Goal: Transaction & Acquisition: Purchase product/service

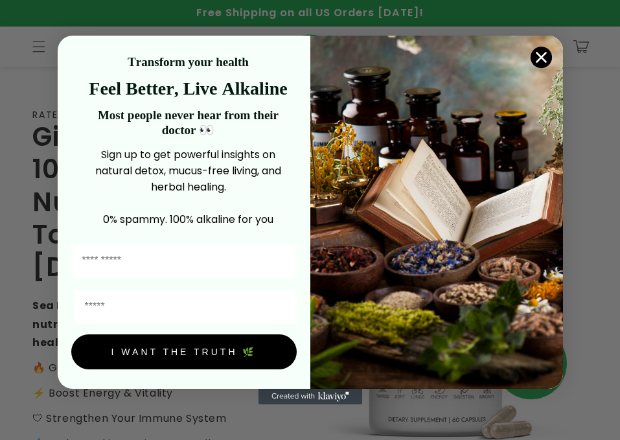
click at [188, 56] on circle "Close dialog" at bounding box center [540, 57] width 21 height 21
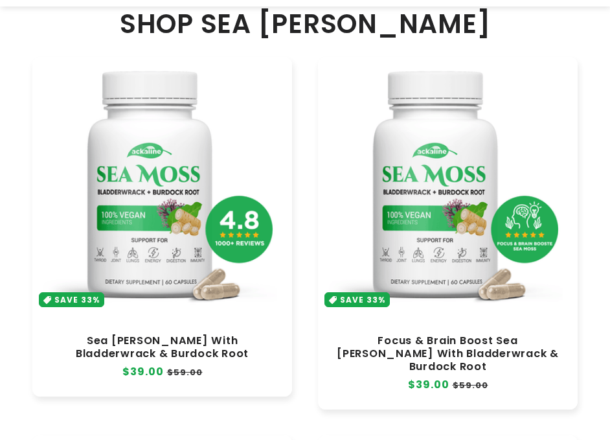
scroll to position [647, 0]
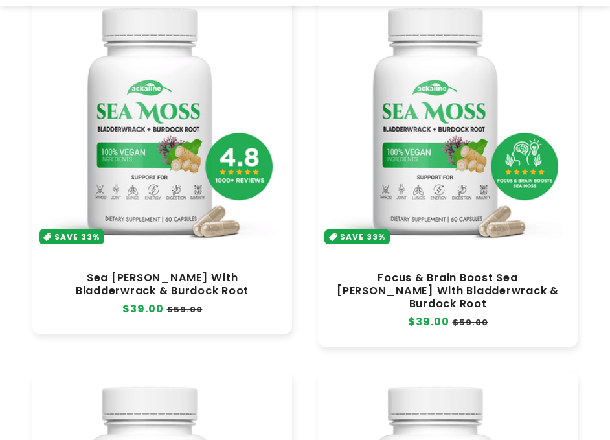
click at [188, 133] on link "Sea [PERSON_NAME] With Bladderwrack & Burdock Root" at bounding box center [162, 284] width 234 height 26
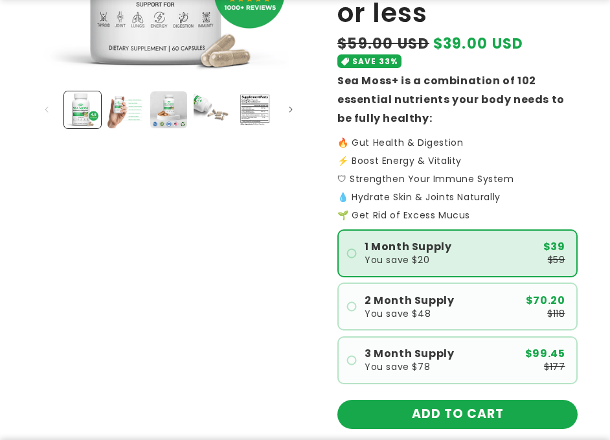
scroll to position [388, 0]
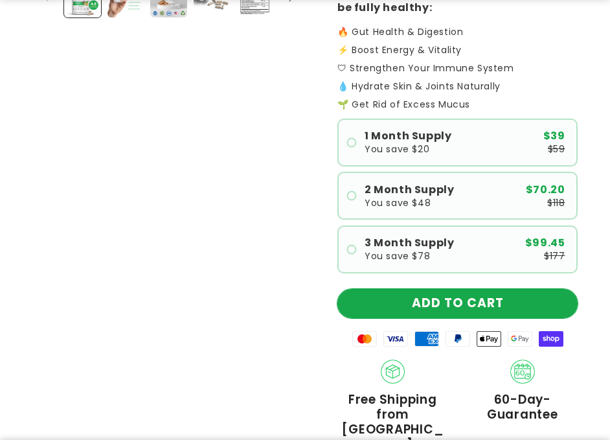
click at [438, 295] on button "ADD TO CART" at bounding box center [457, 303] width 240 height 29
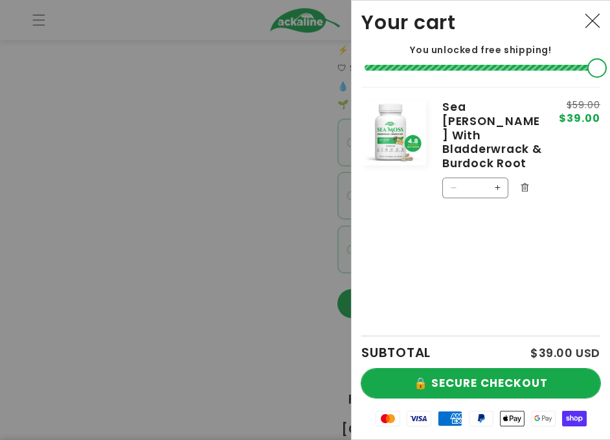
click at [466, 388] on button "🔒 SECURE CHECKOUT" at bounding box center [480, 382] width 239 height 29
